Goal: Communication & Community: Answer question/provide support

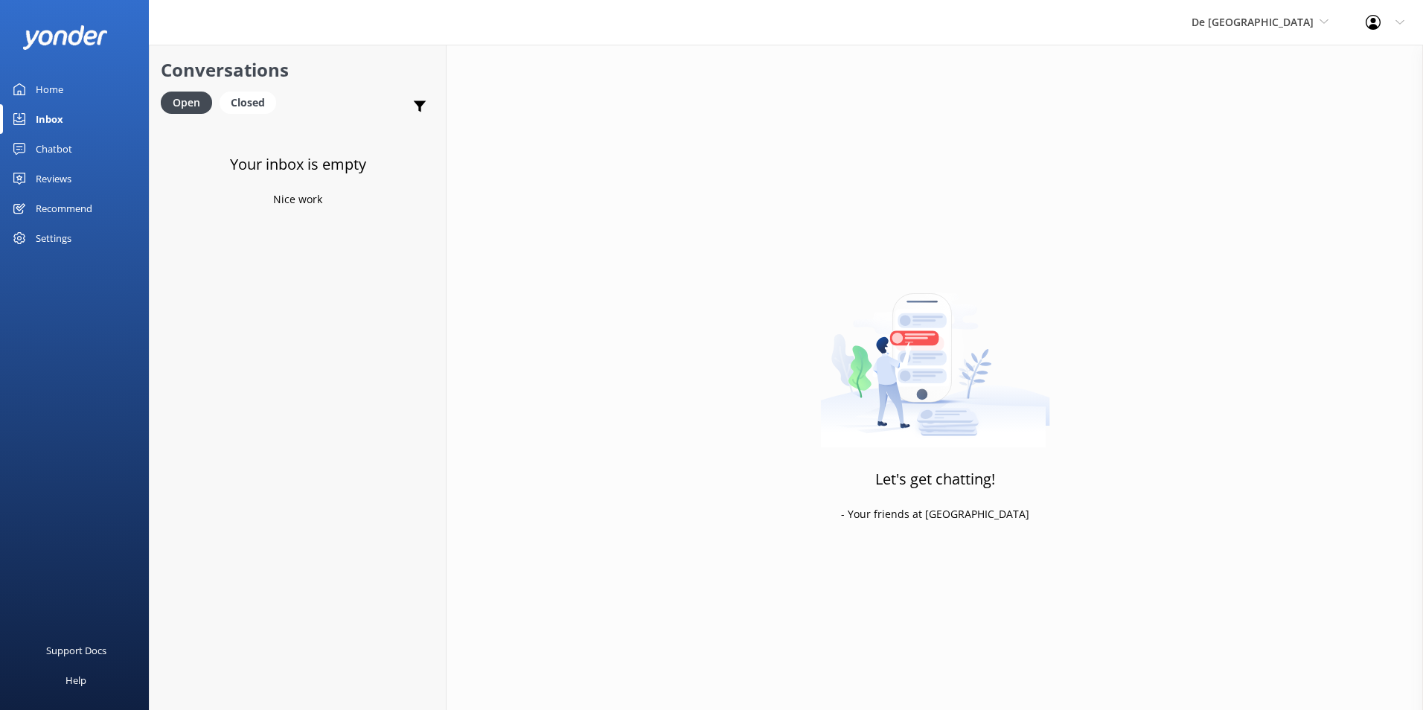
click at [58, 116] on div "Inbox" at bounding box center [50, 119] width 28 height 30
click at [1260, 25] on span "De [GEOGRAPHIC_DATA]" at bounding box center [1253, 22] width 122 height 14
click at [1278, 94] on link "Aruba's Activities Expert" at bounding box center [1247, 98] width 149 height 36
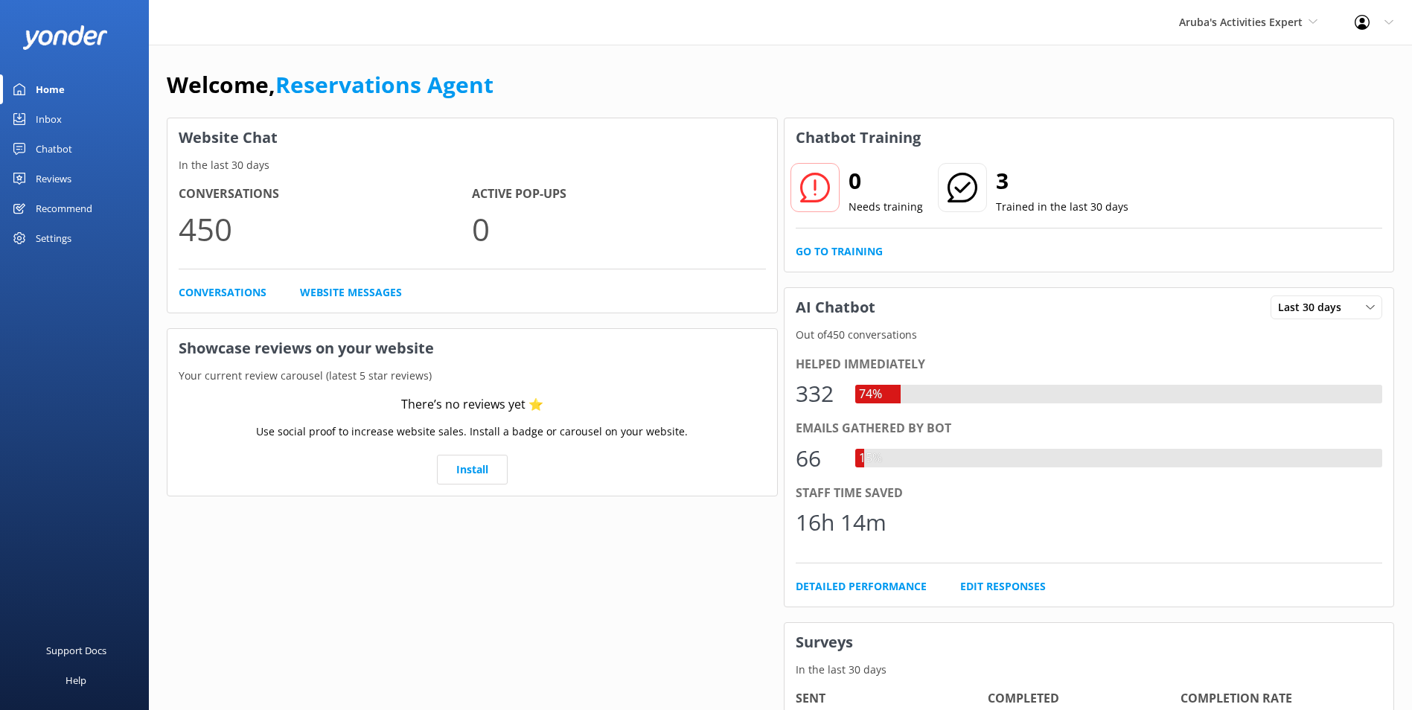
click at [58, 108] on div "Inbox" at bounding box center [49, 119] width 26 height 30
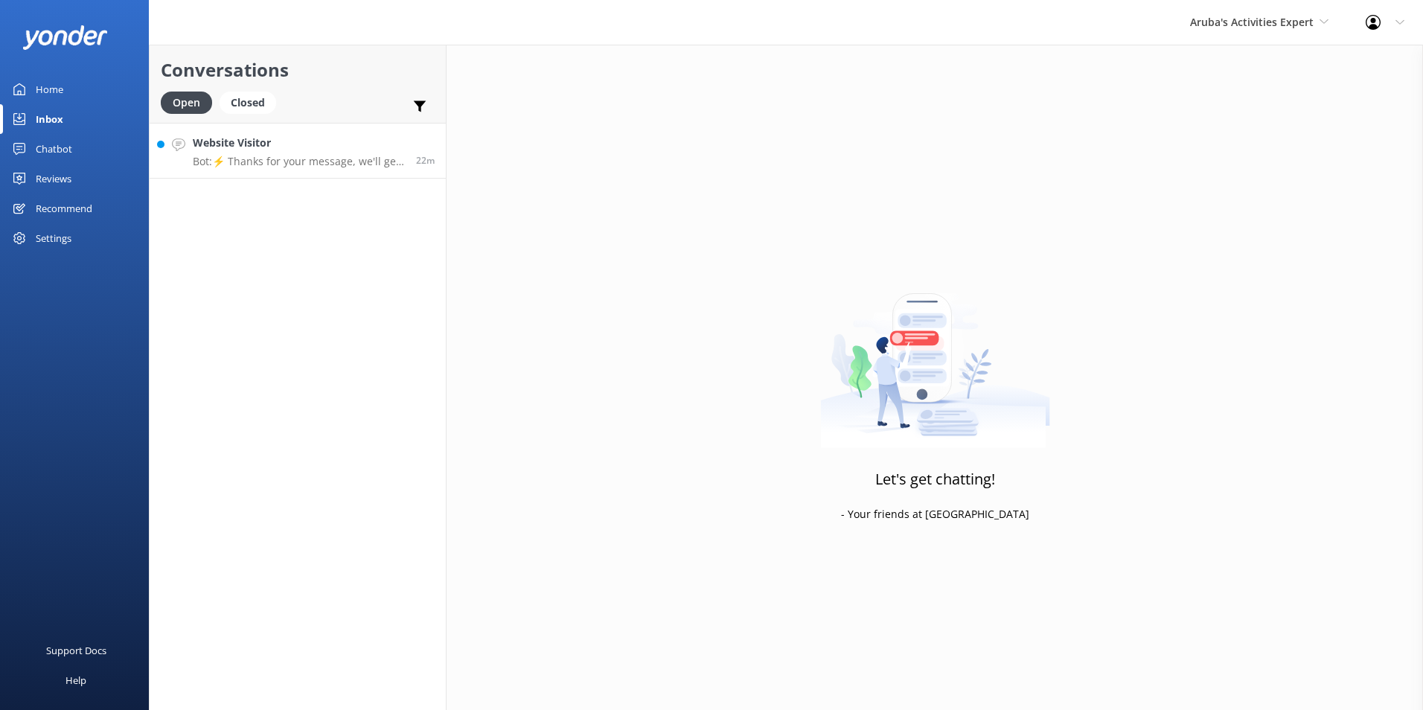
click at [307, 137] on h4 "Website Visitor" at bounding box center [299, 143] width 212 height 16
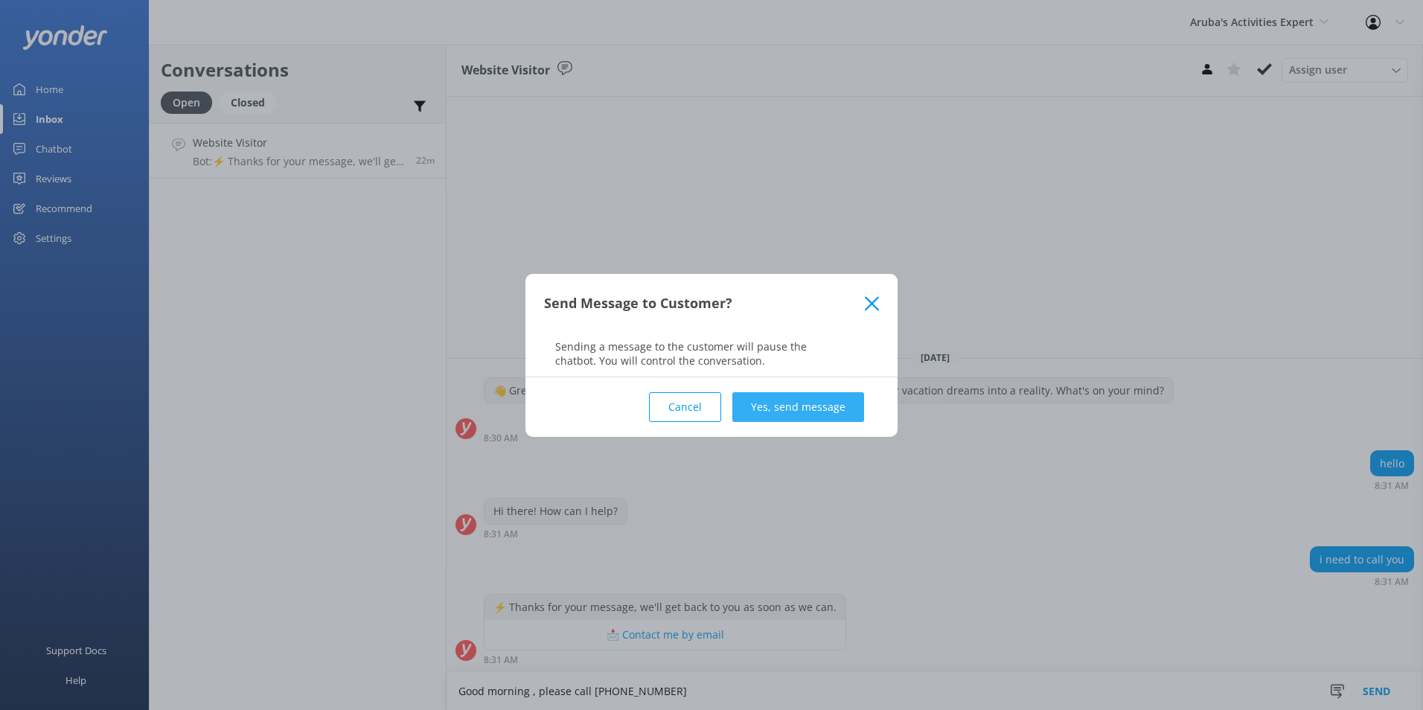
type textarea "Good morning , please call +2975224500"
click at [759, 411] on button "Yes, send message" at bounding box center [798, 407] width 132 height 30
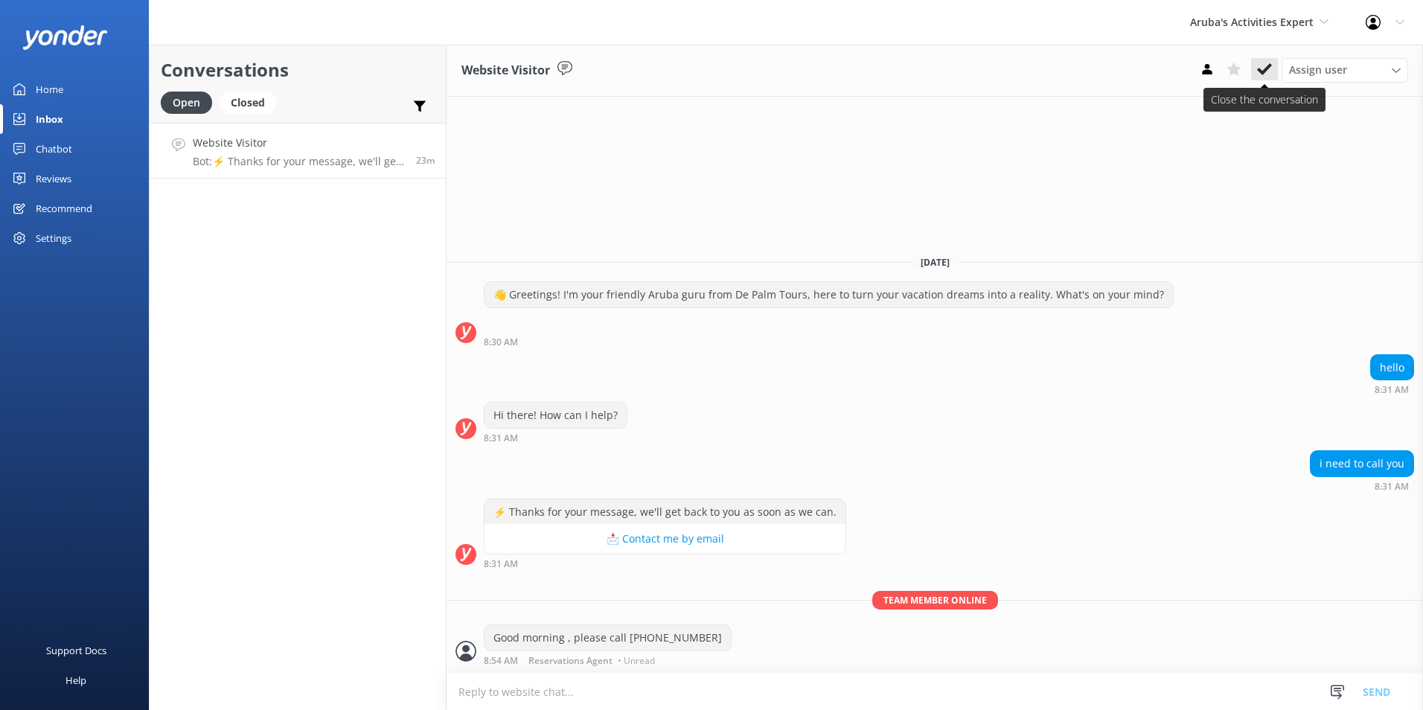
click at [1264, 70] on use at bounding box center [1264, 69] width 15 height 12
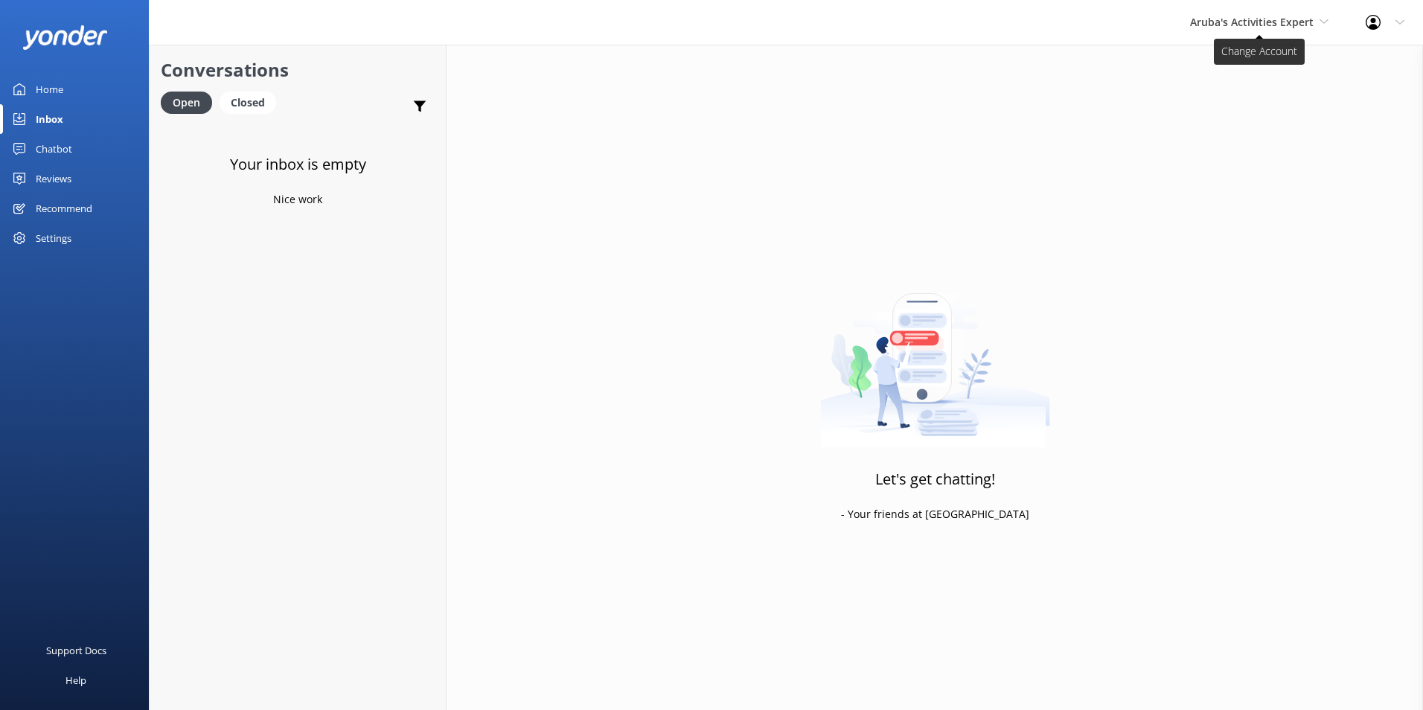
click at [1271, 22] on span "Aruba's Activities Expert" at bounding box center [1252, 22] width 124 height 14
click at [1256, 92] on link "Aruba's Activities Expert" at bounding box center [1245, 98] width 149 height 36
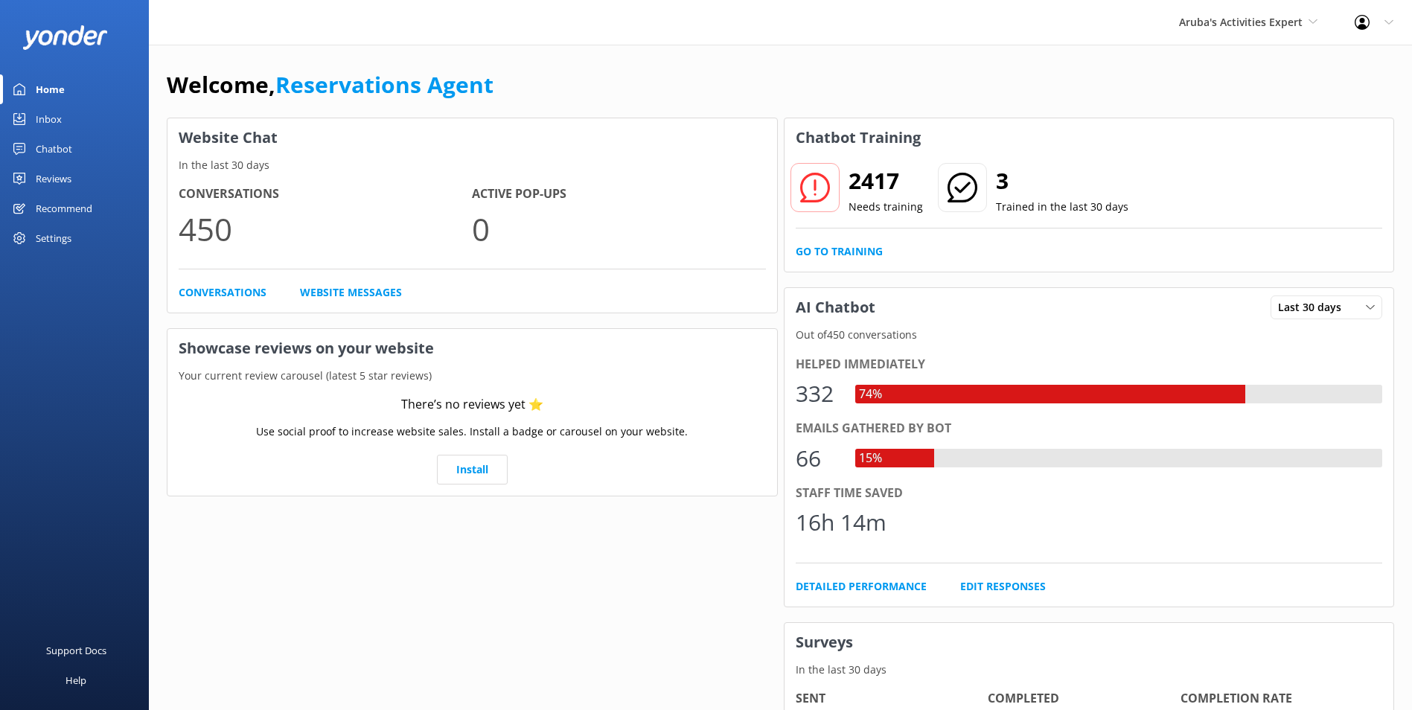
click at [56, 111] on div "Inbox" at bounding box center [49, 119] width 26 height 30
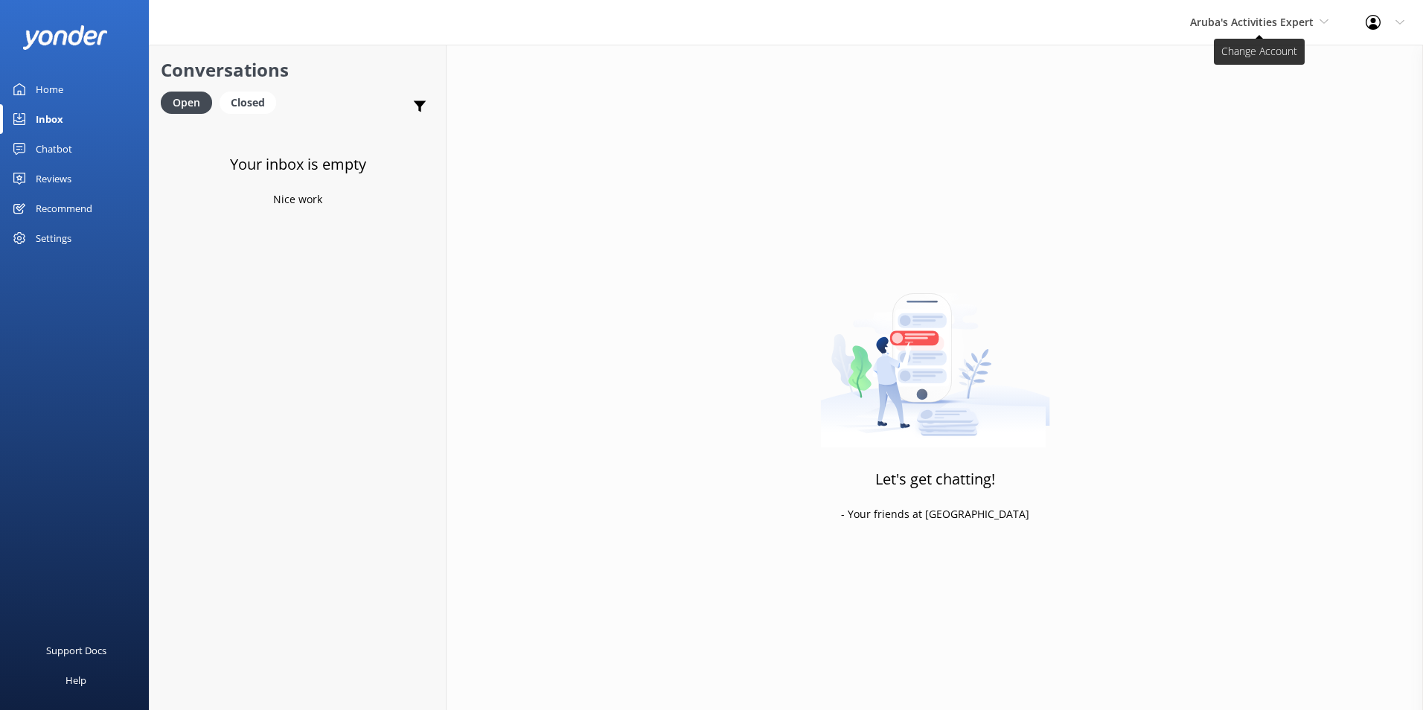
click at [1317, 15] on span "Aruba's Activities Expert" at bounding box center [1259, 22] width 138 height 16
click at [1235, 138] on link "The Captain" at bounding box center [1245, 134] width 149 height 36
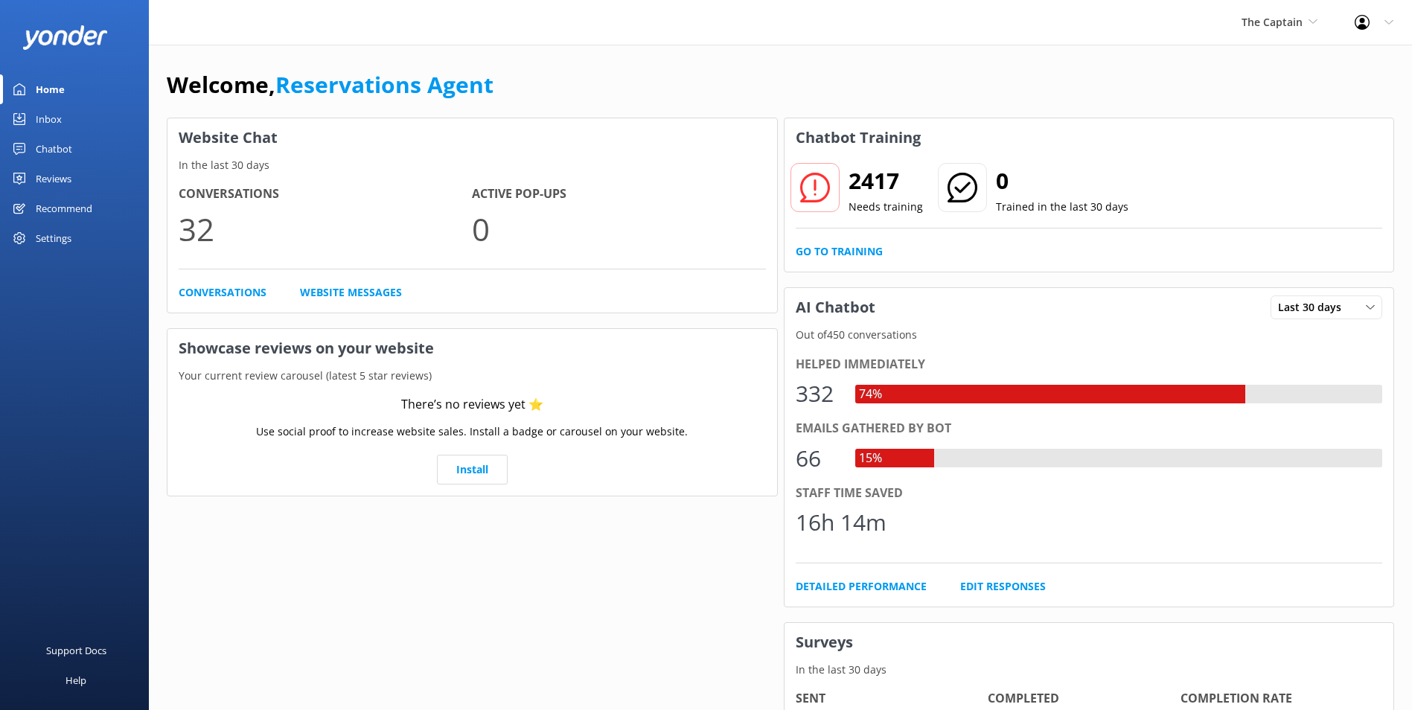
click at [74, 115] on link "Inbox" at bounding box center [74, 119] width 149 height 30
